Goal: Navigation & Orientation: Find specific page/section

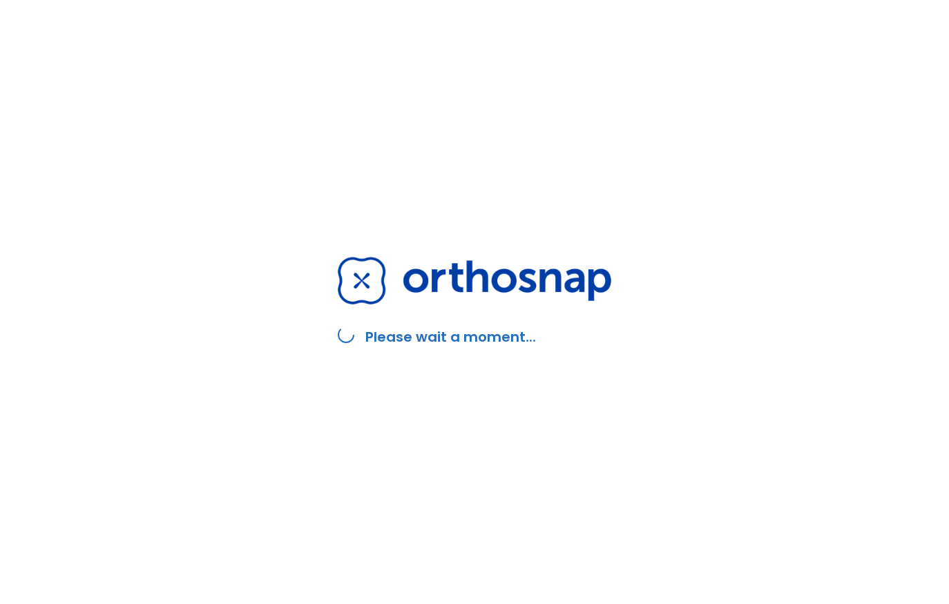
click at [421, 276] on img at bounding box center [475, 281] width 274 height 48
click at [500, 332] on h2 "Please wait a moment..." at bounding box center [450, 337] width 171 height 21
click at [619, 158] on div "Please wait a moment..." at bounding box center [474, 302] width 307 height 604
